Goal: Communication & Community: Answer question/provide support

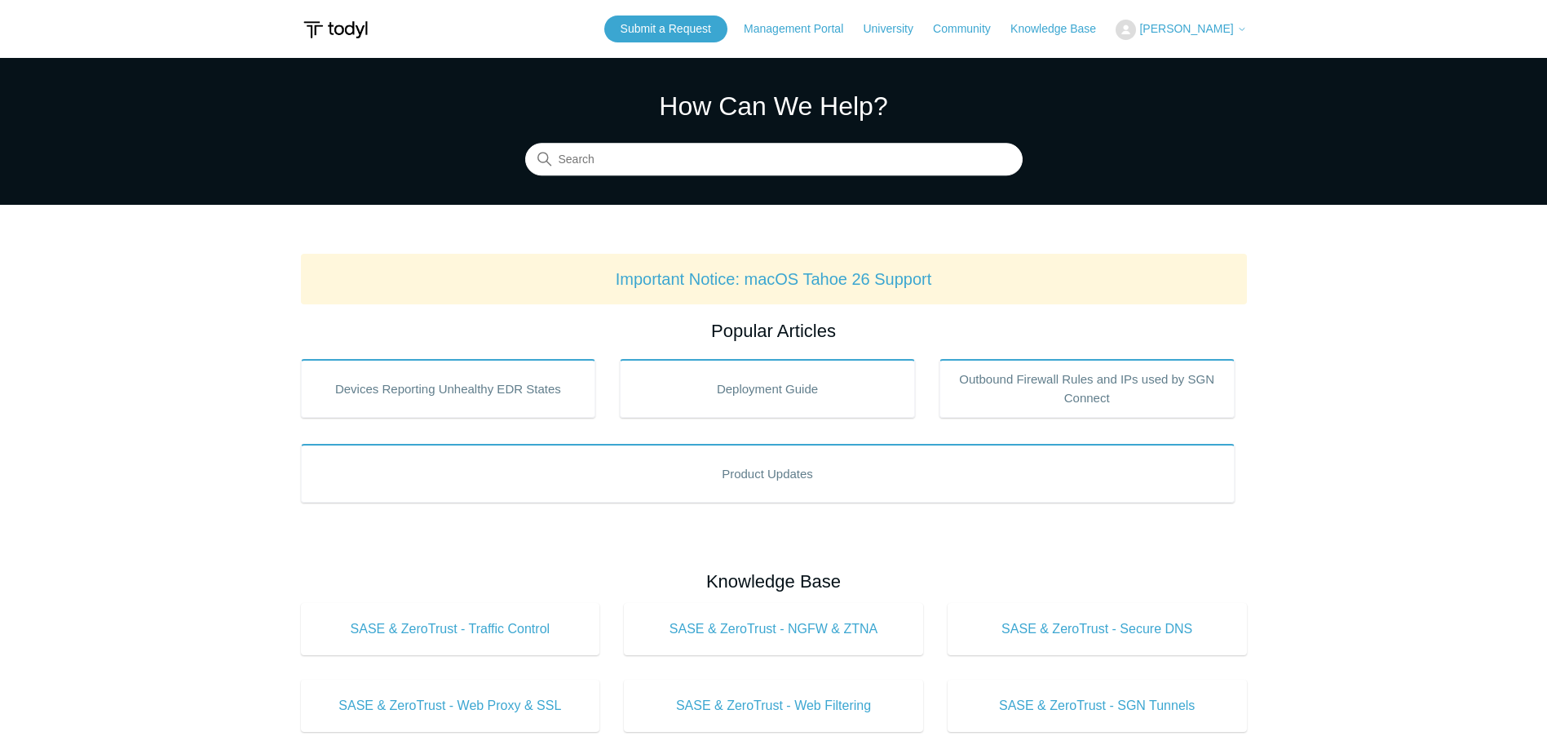
click at [1241, 26] on icon at bounding box center [1242, 29] width 10 height 10
click at [1216, 65] on link "My Support Requests" at bounding box center [1196, 64] width 159 height 29
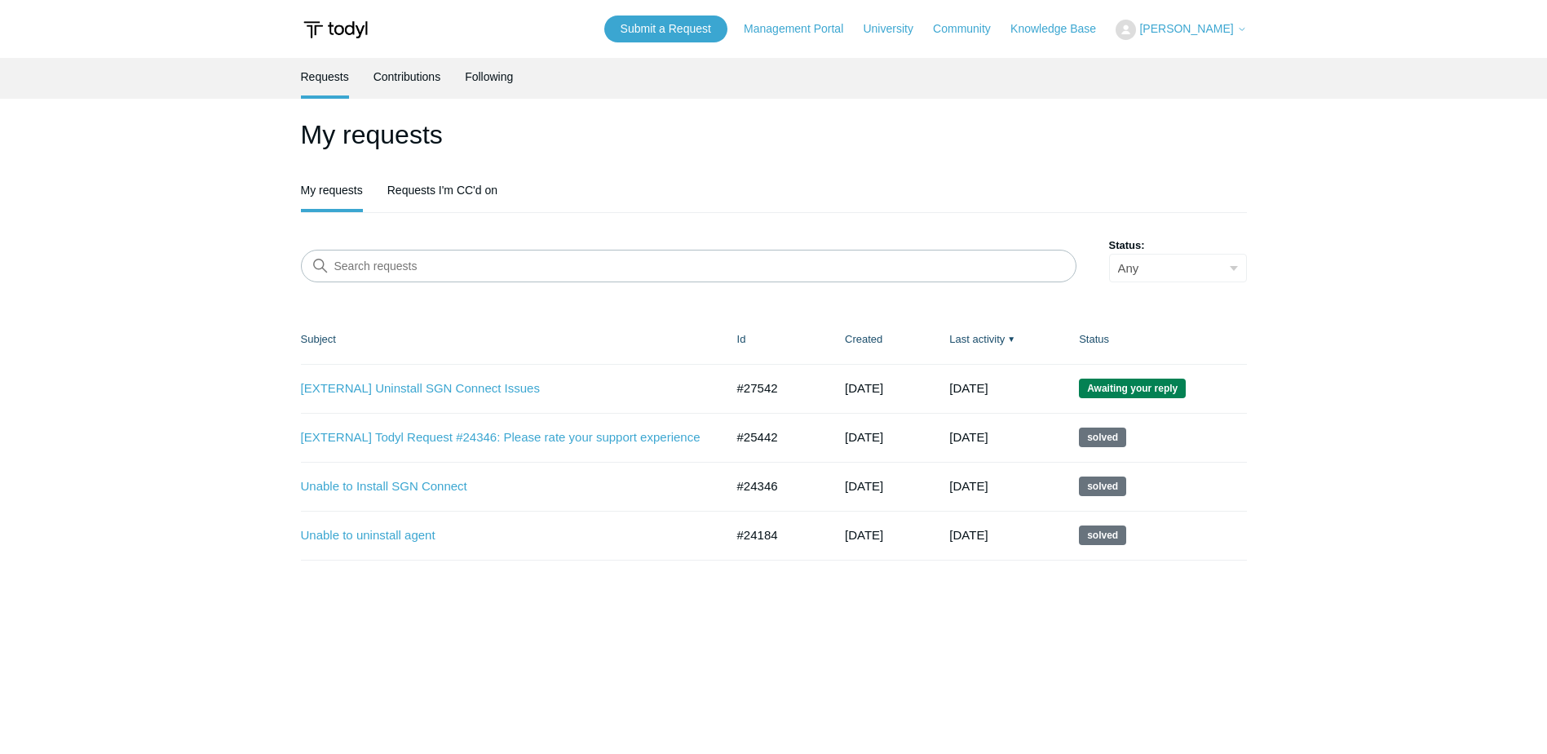
click at [1157, 385] on span "Awaiting your reply" at bounding box center [1132, 388] width 107 height 20
click at [436, 390] on link "[EXTERNAL] Uninstall SGN Connect Issues" at bounding box center [501, 388] width 400 height 19
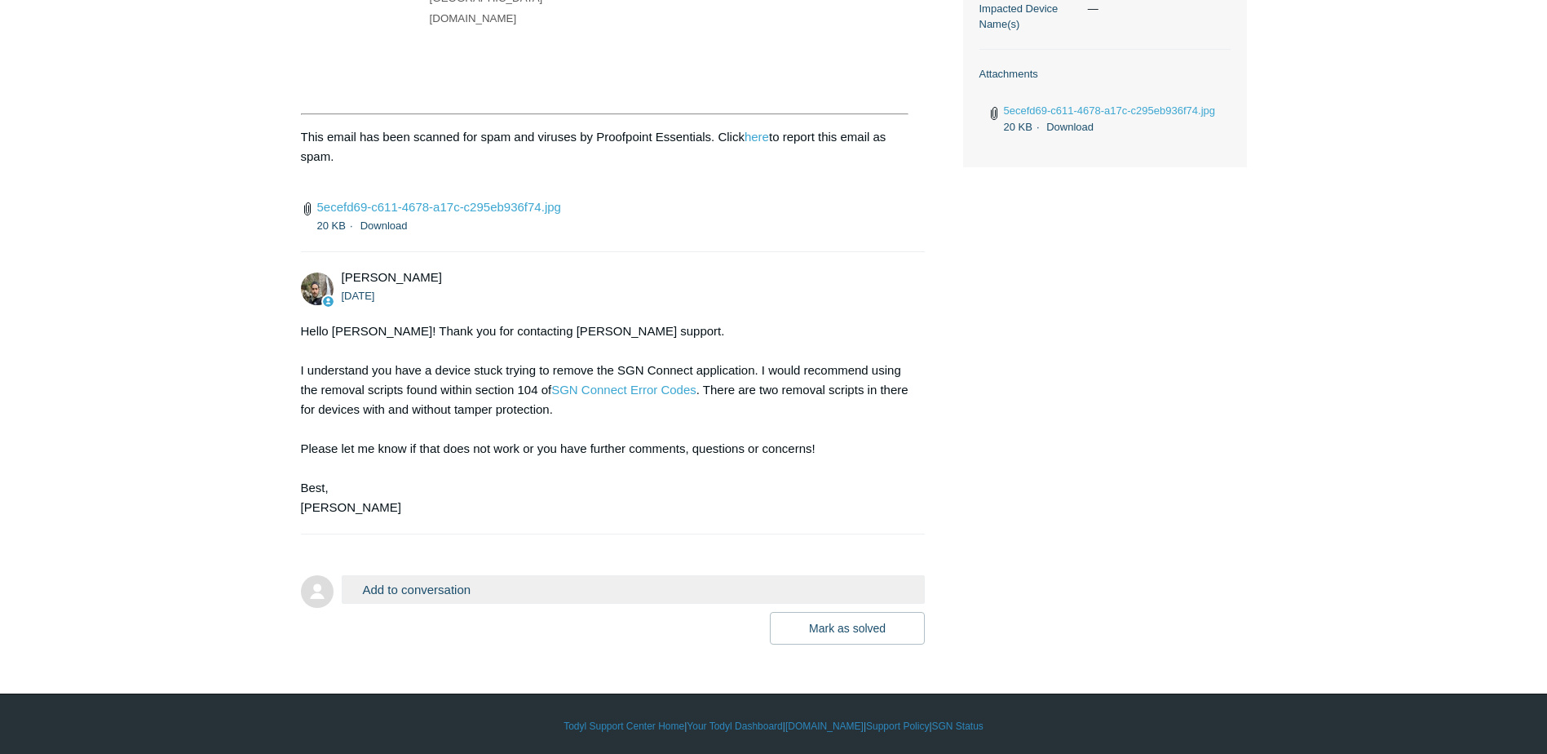
scroll to position [614, 0]
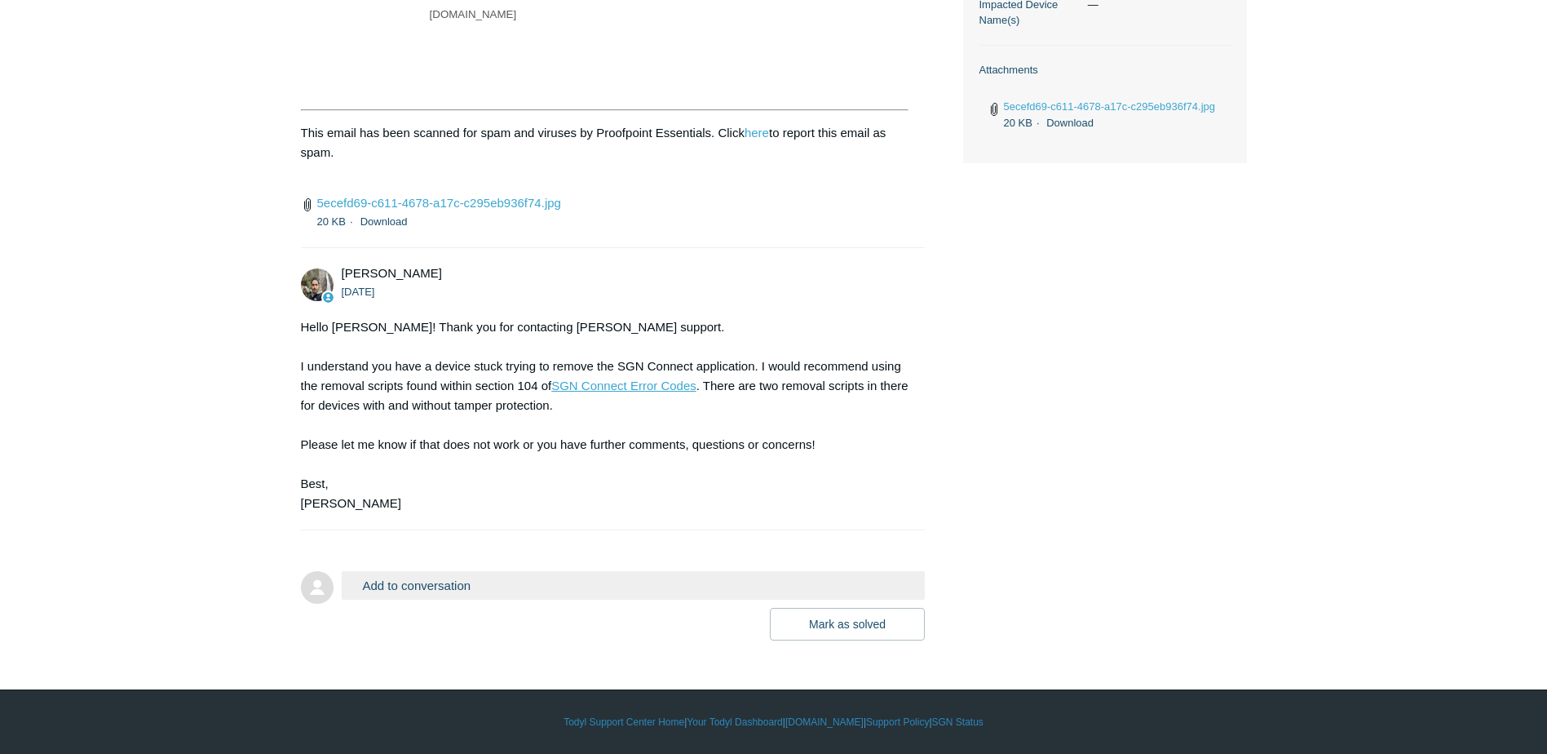
click at [613, 383] on link "SGN Connect Error Codes" at bounding box center [623, 385] width 145 height 14
click at [454, 595] on button "Add to conversation" at bounding box center [634, 585] width 584 height 29
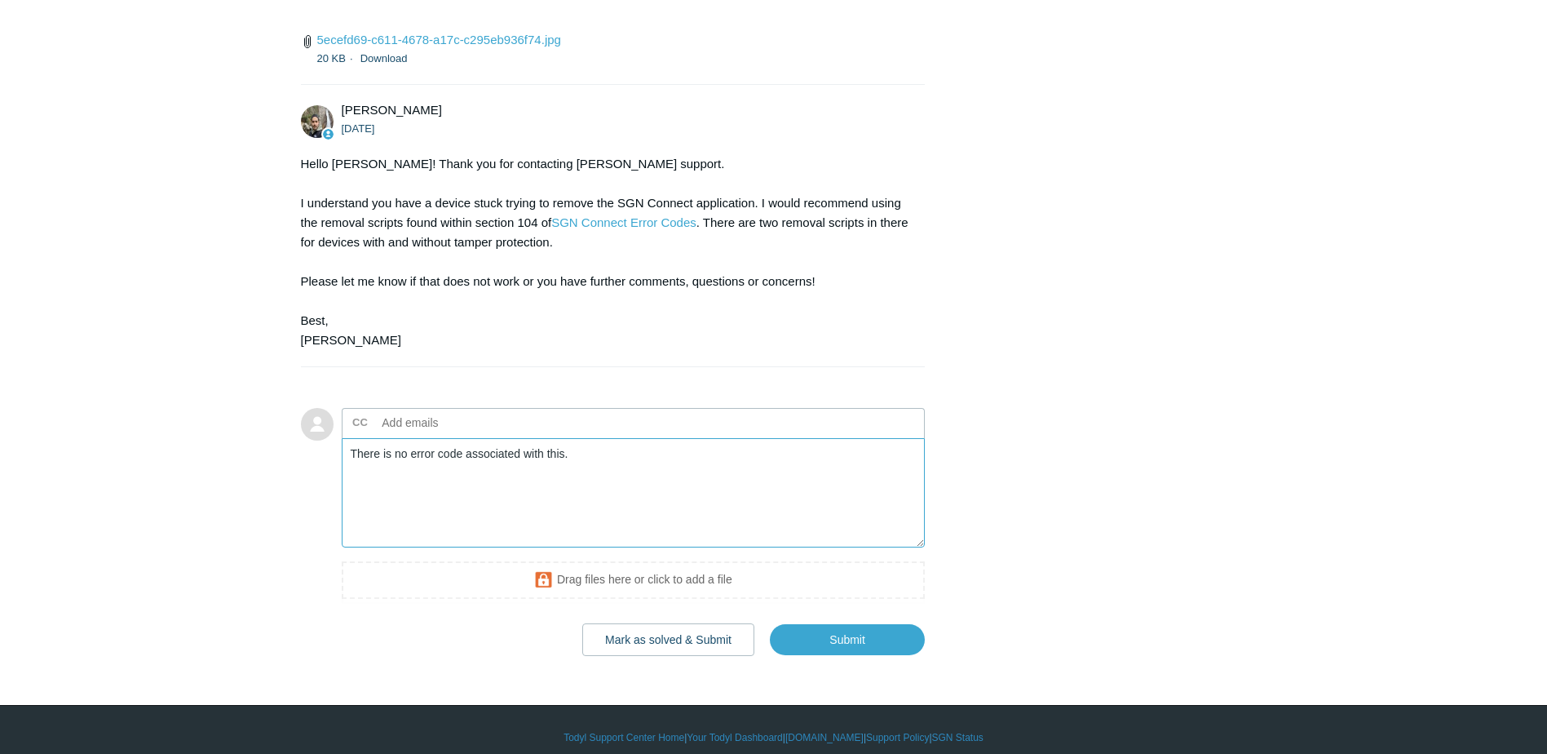
scroll to position [793, 0]
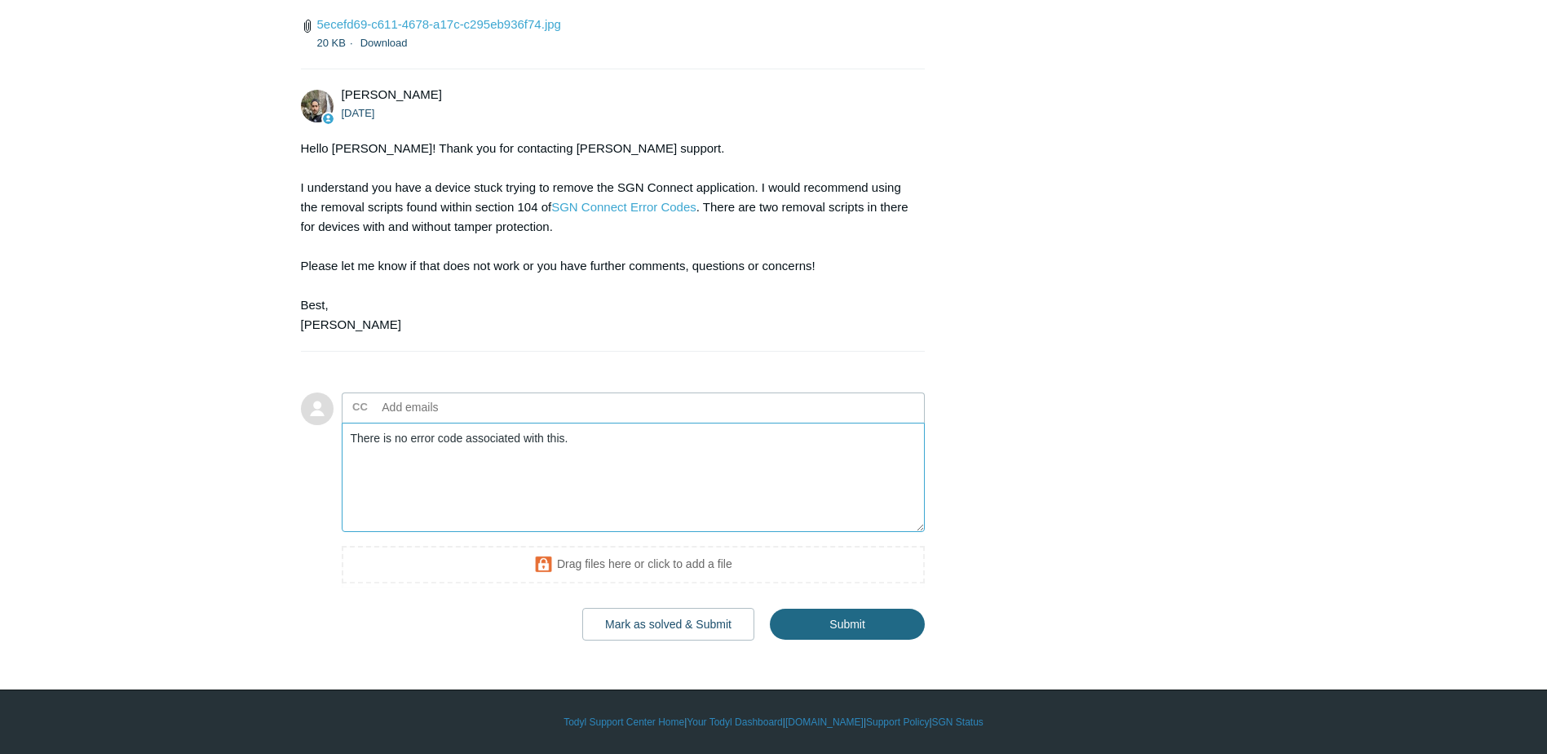
type textarea "There is no error code associated with this."
click at [814, 622] on input "Submit" at bounding box center [847, 624] width 155 height 33
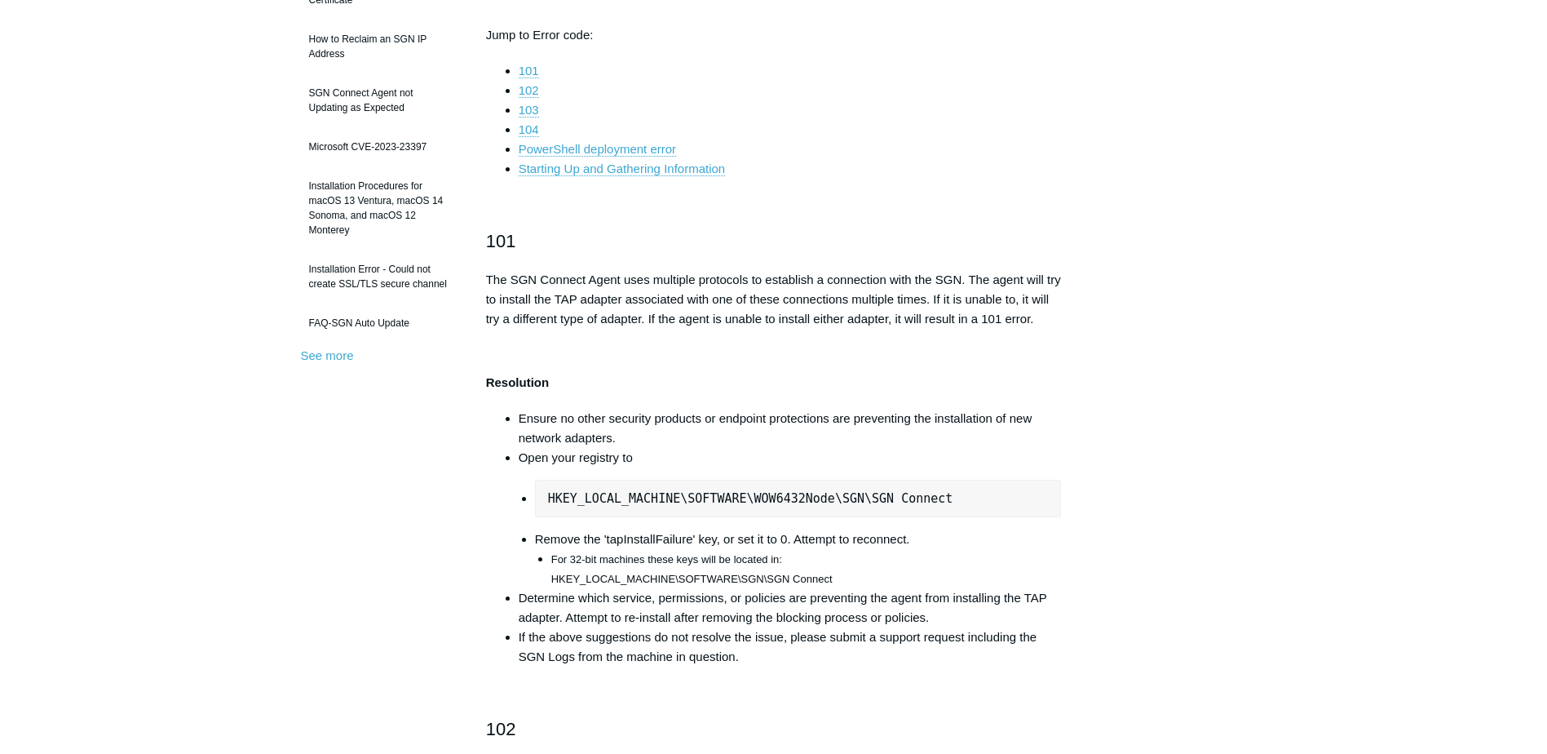
scroll to position [408, 0]
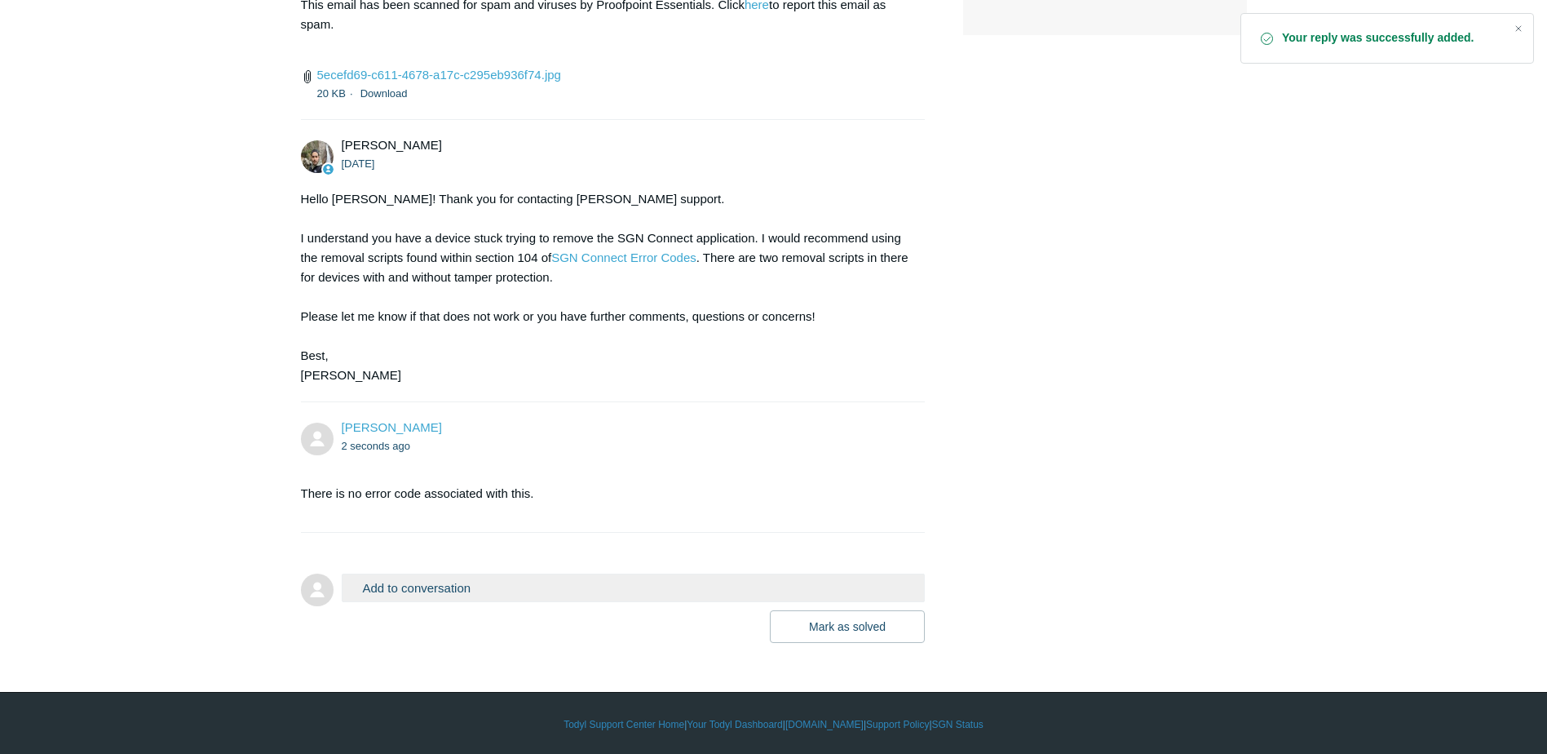
scroll to position [745, 0]
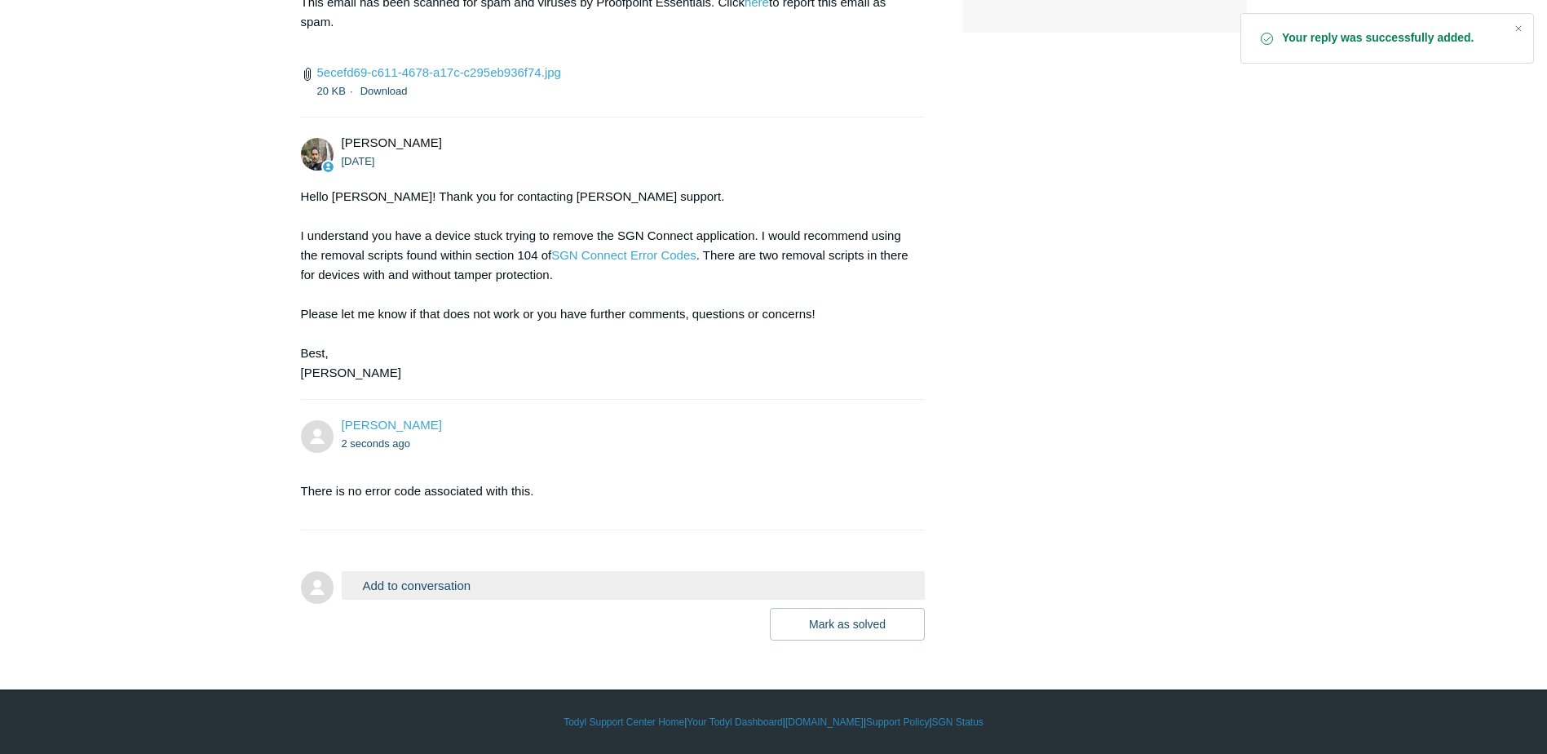
click at [418, 590] on button "Add to conversation" at bounding box center [634, 585] width 584 height 29
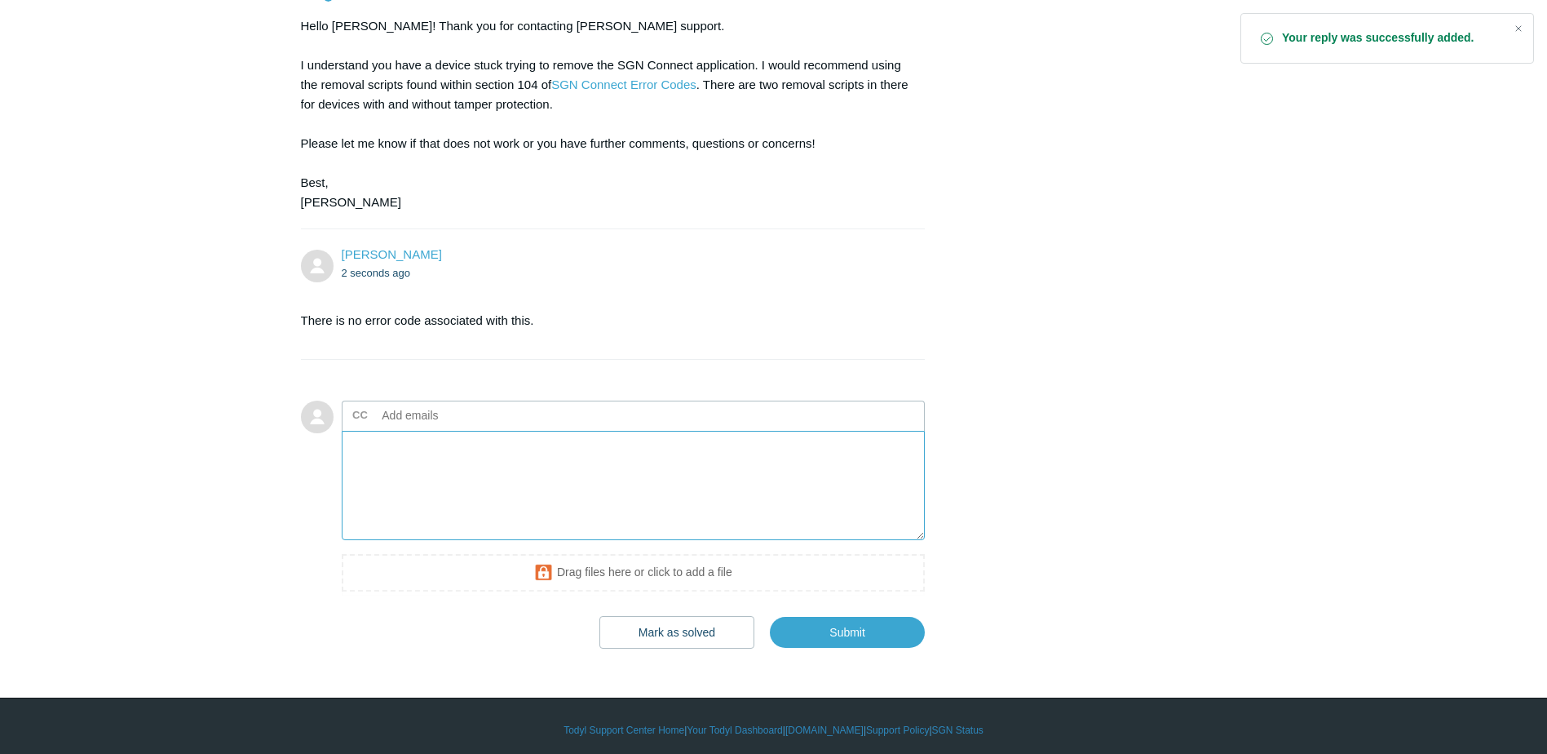
scroll to position [923, 0]
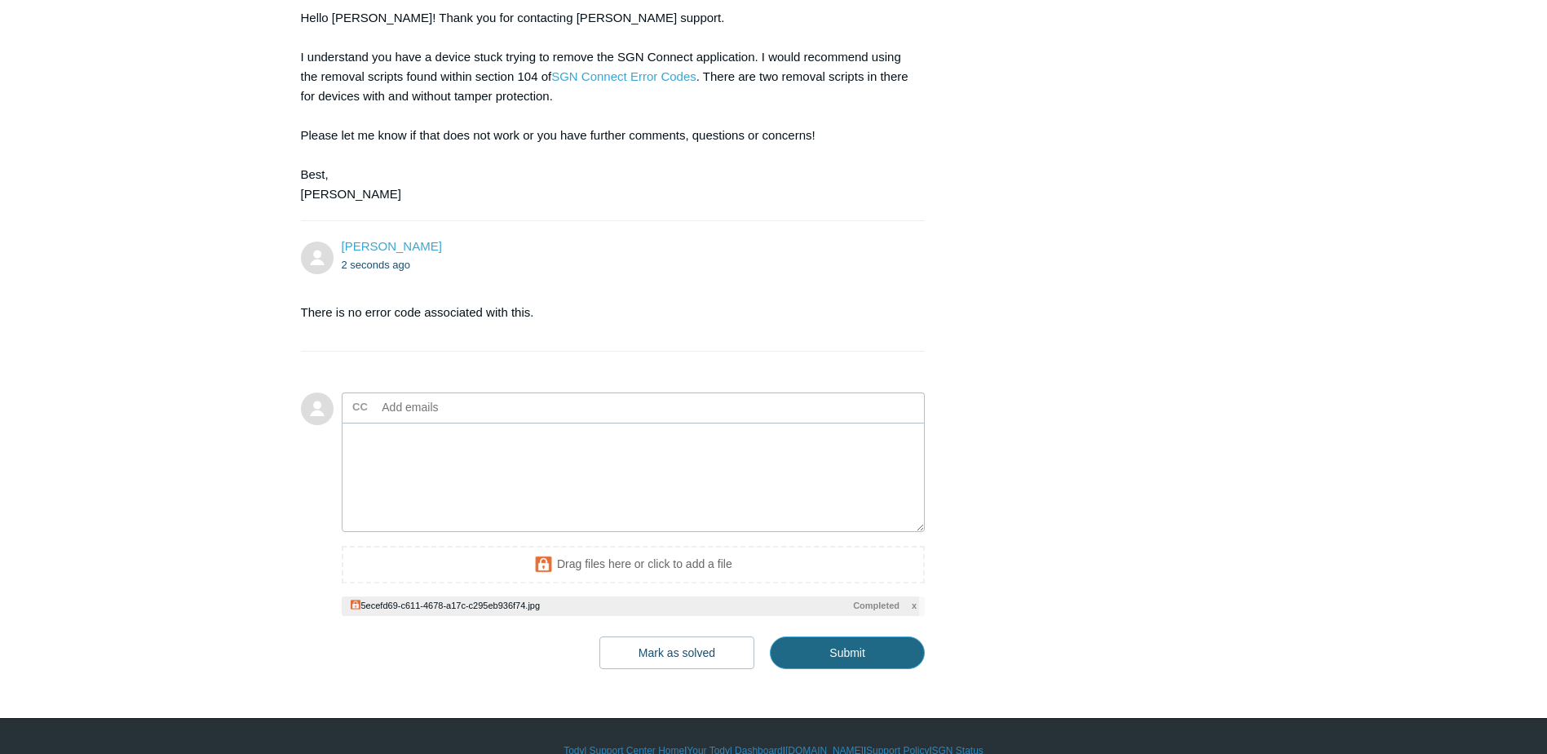
click at [844, 641] on input "Submit" at bounding box center [847, 652] width 155 height 33
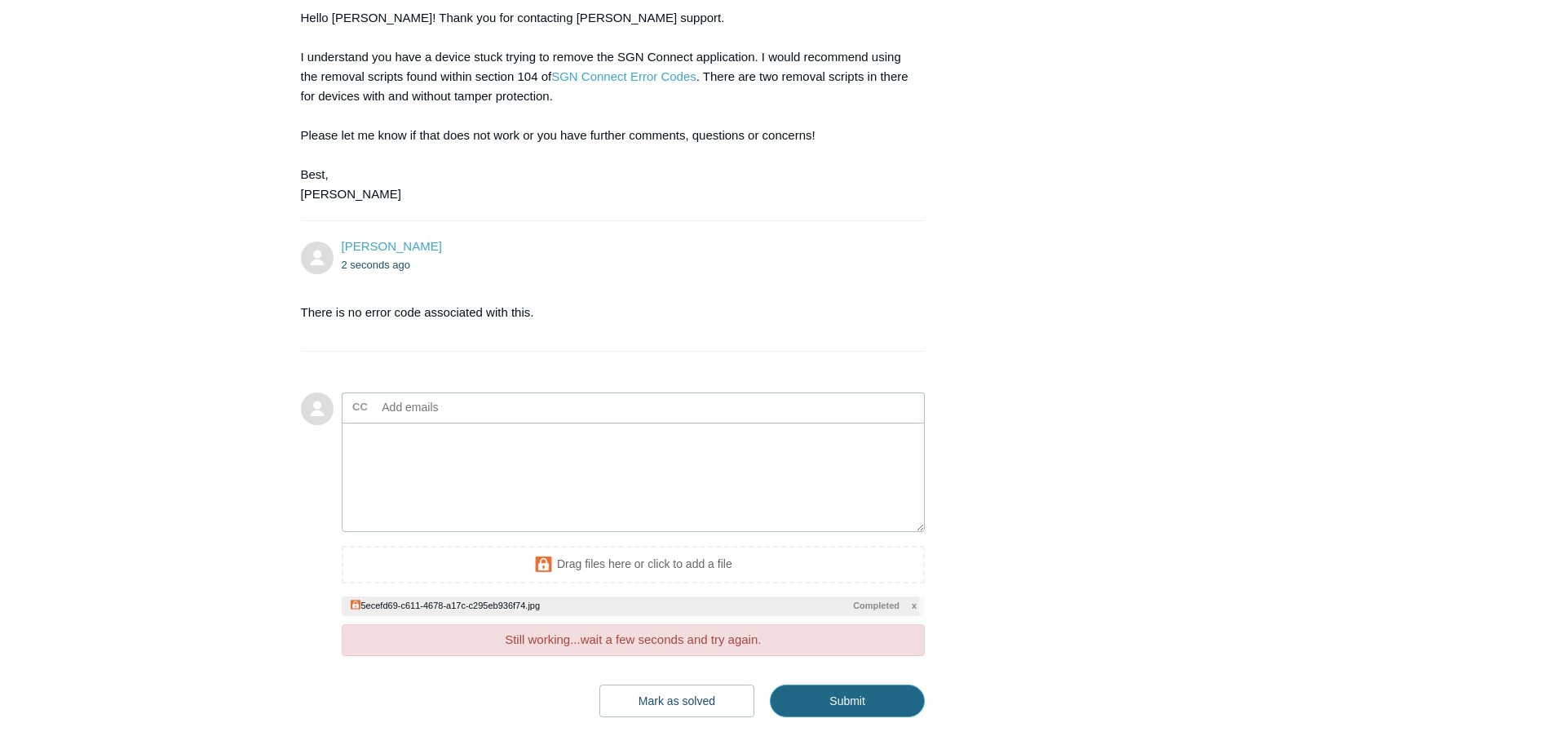
click at [845, 701] on input "Submit" at bounding box center [847, 700] width 155 height 33
type textarea "This ticket includes a secure attachment. Use this link to access the attached …"
